Goal: Task Accomplishment & Management: Manage account settings

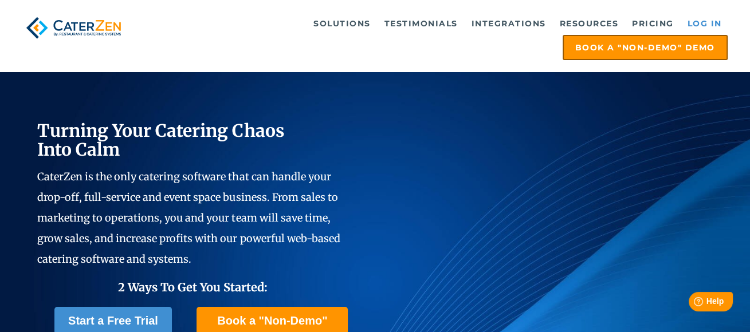
click at [443, 17] on link "Log in" at bounding box center [705, 23] width 46 height 23
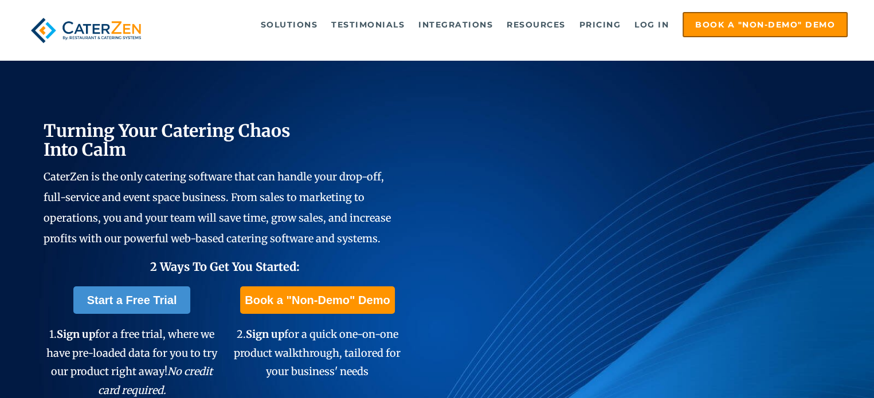
click at [139, 11] on div at bounding box center [437, 11] width 822 height 1
click at [661, 18] on link "Log in" at bounding box center [652, 24] width 46 height 23
